Goal: Information Seeking & Learning: Learn about a topic

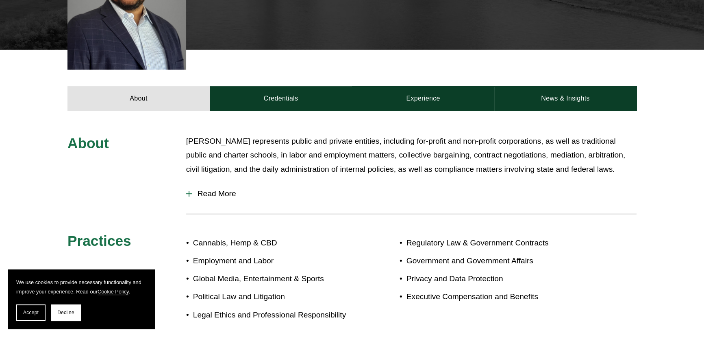
scroll to position [258, 0]
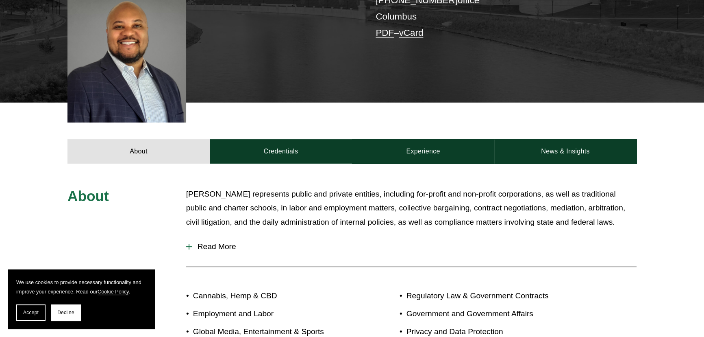
click at [221, 242] on span "Read More" at bounding box center [414, 246] width 445 height 9
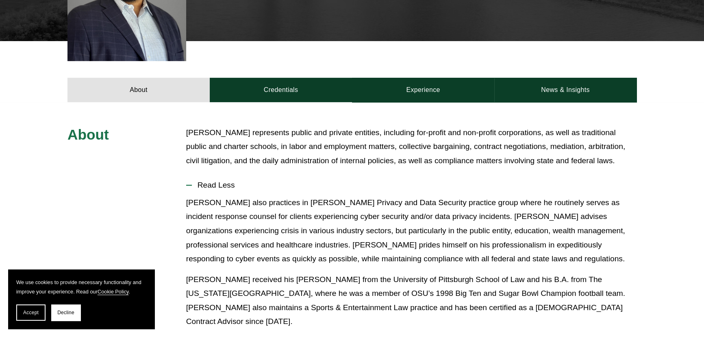
scroll to position [332, 0]
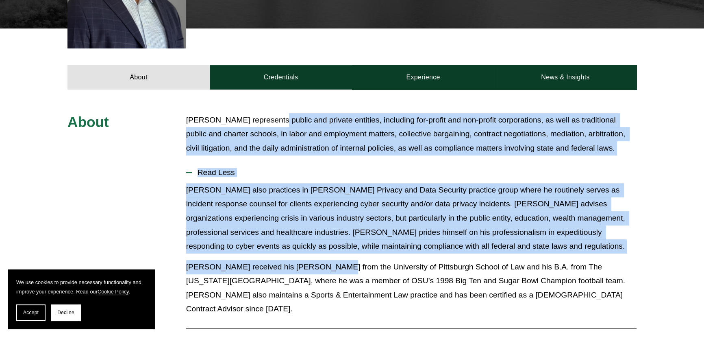
drag, startPoint x: 276, startPoint y: 105, endPoint x: 326, endPoint y: 243, distance: 147.5
click at [326, 243] on div "About Edmund represents public and private entities, including for-profit and n…" at bounding box center [352, 278] width 704 height 331
click at [279, 184] on p "Edmund also practices in Pierson Ferdinand’s Privacy and Data Security practice…" at bounding box center [411, 218] width 450 height 70
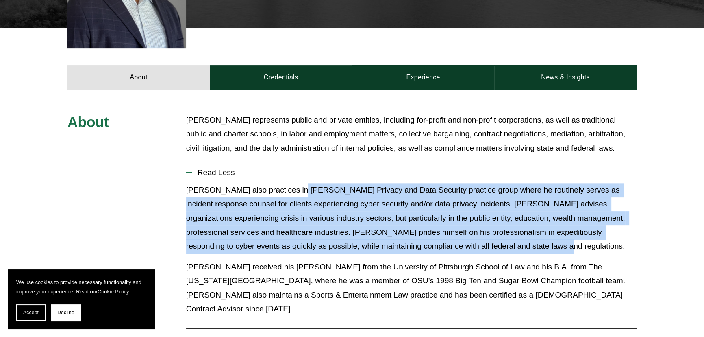
drag, startPoint x: 298, startPoint y: 175, endPoint x: 549, endPoint y: 228, distance: 256.4
click at [549, 228] on p "Edmund also practices in Pierson Ferdinand’s Privacy and Data Security practice…" at bounding box center [411, 218] width 450 height 70
click at [462, 232] on p "Edmund also practices in Pierson Ferdinand’s Privacy and Data Security practice…" at bounding box center [411, 218] width 450 height 70
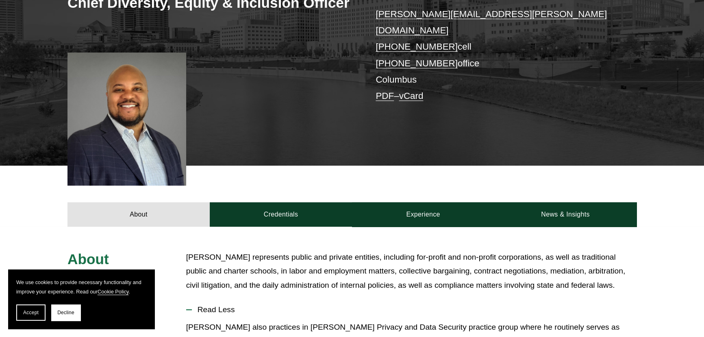
scroll to position [212, 0]
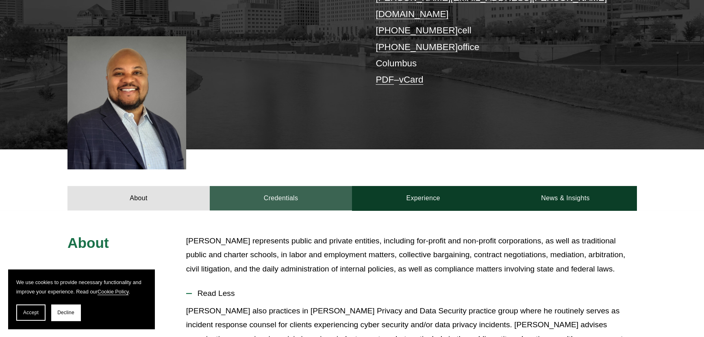
click at [286, 186] on link "Credentials" at bounding box center [281, 198] width 142 height 24
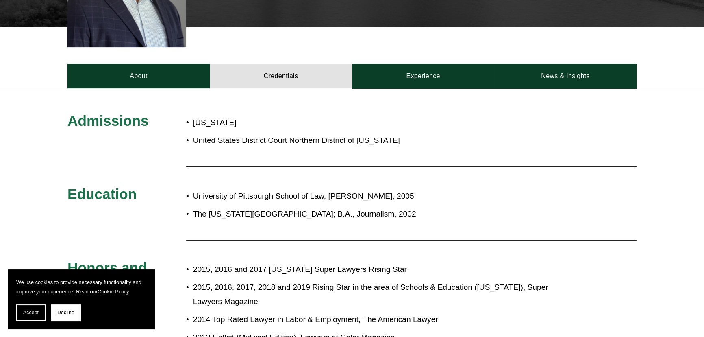
scroll to position [175, 0]
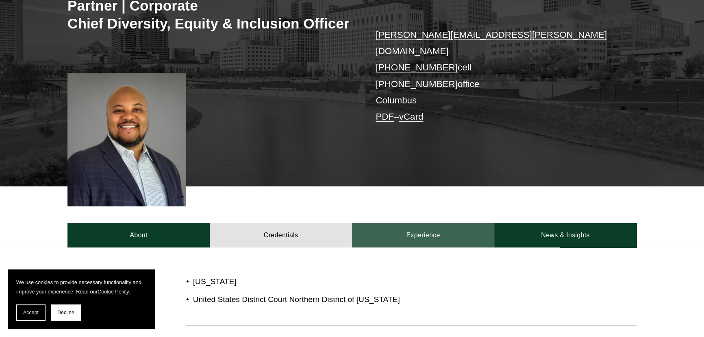
click at [434, 223] on link "Experience" at bounding box center [423, 235] width 142 height 24
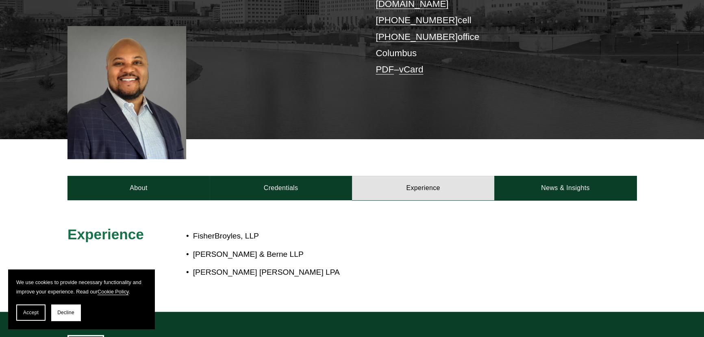
scroll to position [212, 0]
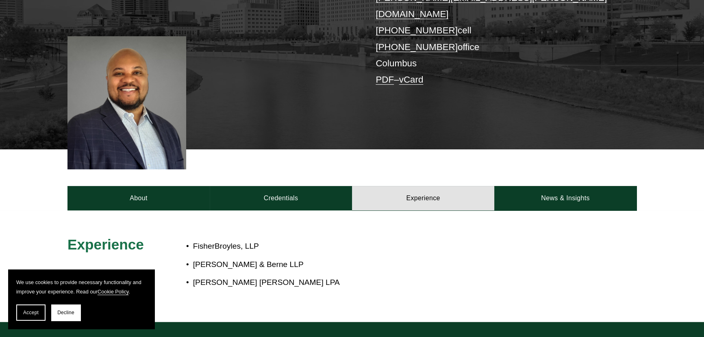
click at [561, 172] on div "About Credentials Experience News & Insights" at bounding box center [352, 179] width 704 height 61
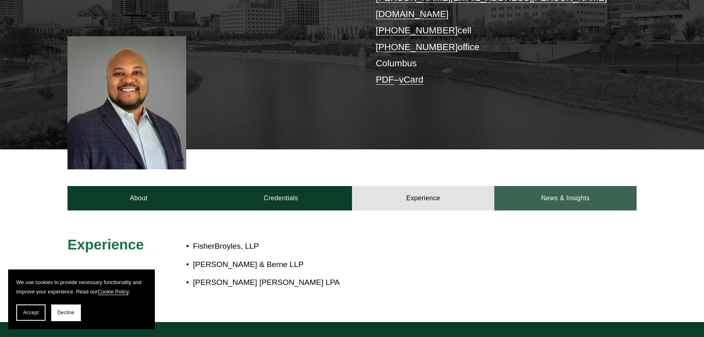
click at [561, 186] on link "News & Insights" at bounding box center [565, 198] width 142 height 24
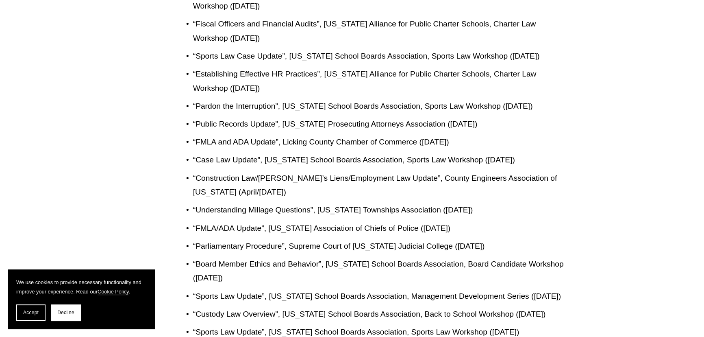
scroll to position [803, 0]
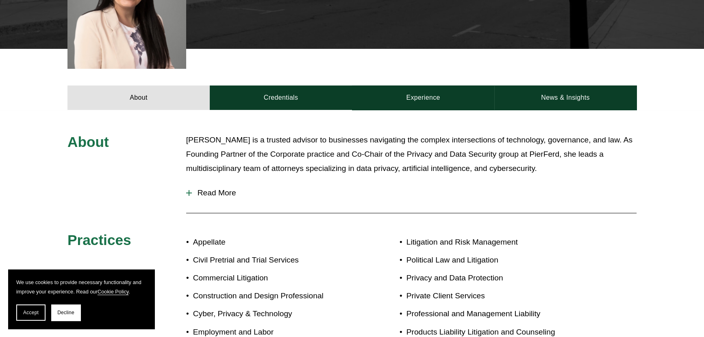
scroll to position [369, 0]
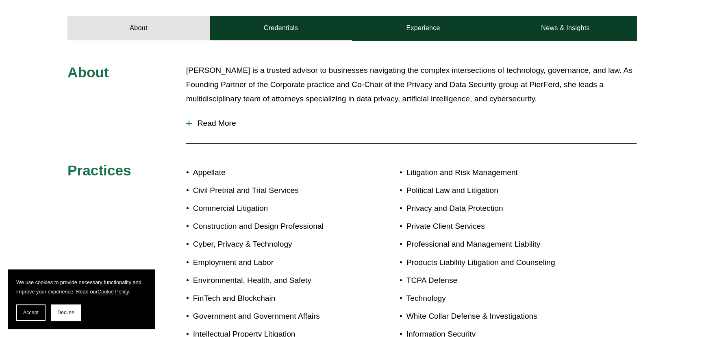
click at [220, 119] on span "Read More" at bounding box center [414, 123] width 445 height 9
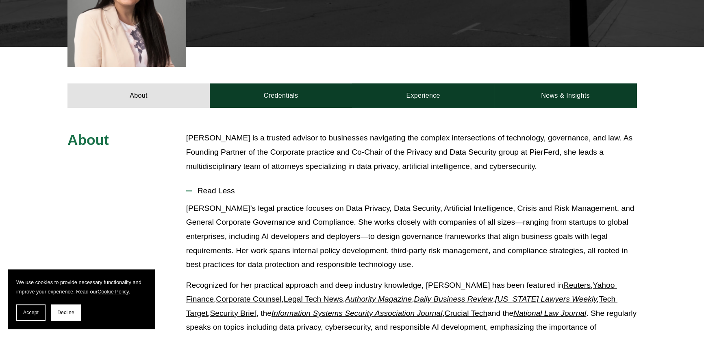
scroll to position [240, 0]
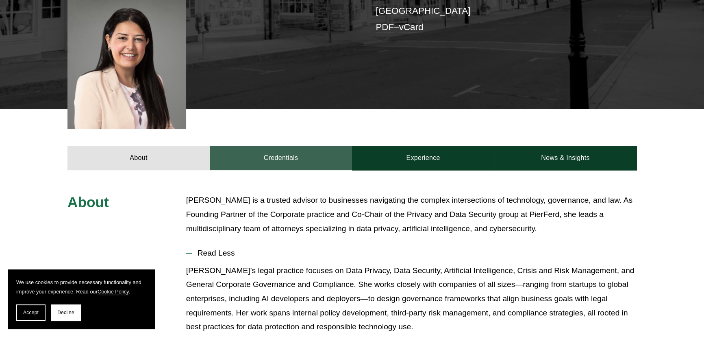
click at [290, 146] on link "Credentials" at bounding box center [281, 158] width 142 height 24
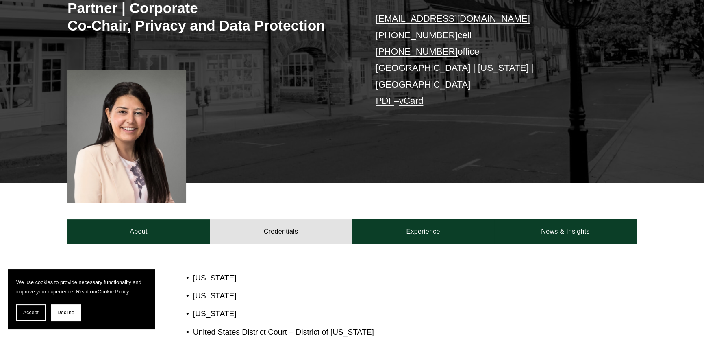
scroll to position [166, 0]
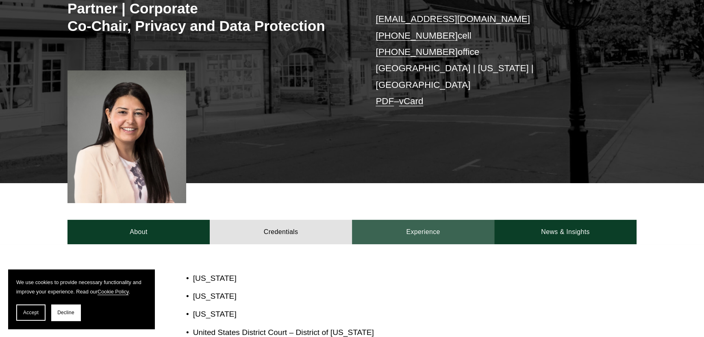
click at [472, 219] on link "Experience" at bounding box center [423, 231] width 142 height 24
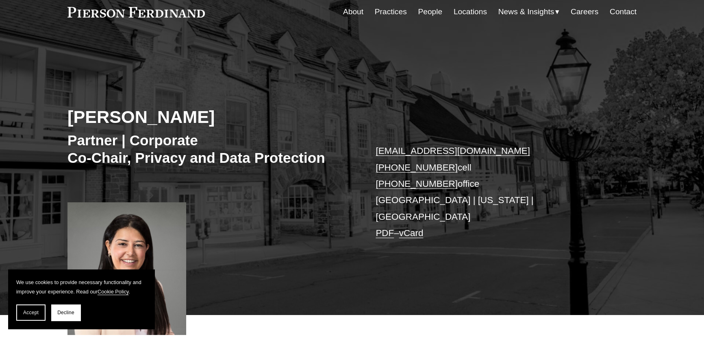
scroll to position [0, 0]
